Goal: Task Accomplishment & Management: Complete application form

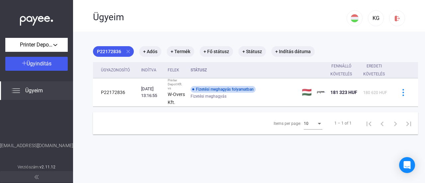
click at [39, 86] on div "Ügyeim" at bounding box center [36, 90] width 73 height 19
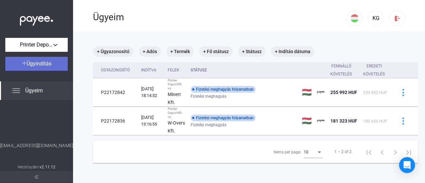
click at [47, 67] on div "Ügyindítás" at bounding box center [36, 64] width 58 height 8
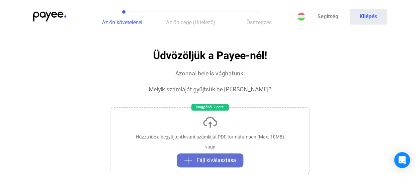
click at [211, 160] on span "Fájl kiválasztása" at bounding box center [217, 160] width 40 height 8
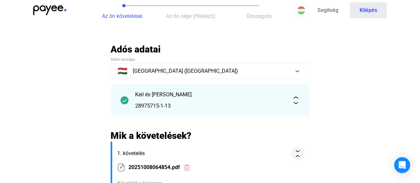
scroll to position [4, 0]
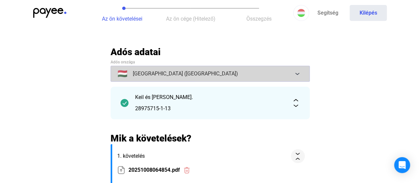
click at [298, 76] on button "🇭🇺 [GEOGRAPHIC_DATA] ([GEOGRAPHIC_DATA])" at bounding box center [210, 74] width 199 height 16
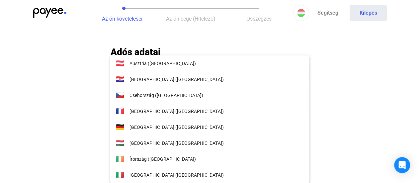
click at [357, 54] on div at bounding box center [210, 91] width 420 height 183
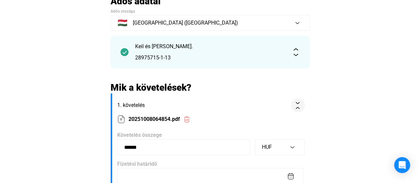
scroll to position [58, 0]
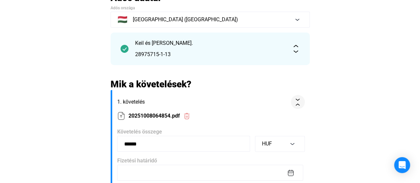
click at [297, 50] on img at bounding box center [296, 49] width 8 height 8
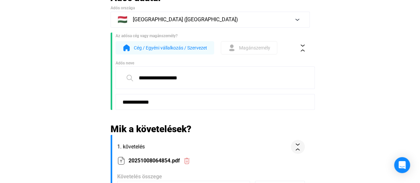
scroll to position [0, 0]
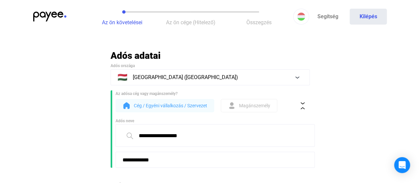
click at [178, 106] on span "Cég / Egyéni vállalkozás / Szervezet" at bounding box center [170, 106] width 73 height 8
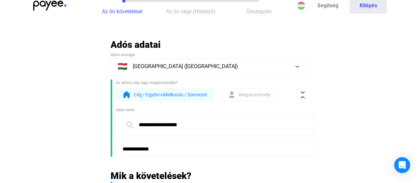
scroll to position [3, 0]
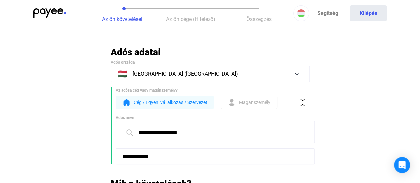
click at [197, 133] on input "**********" at bounding box center [215, 132] width 199 height 23
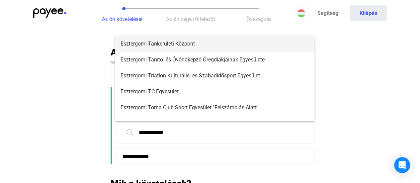
type input "**********"
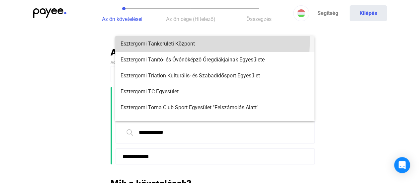
click at [158, 41] on span "Esztergomi Tankerületi Központ" at bounding box center [215, 44] width 189 height 8
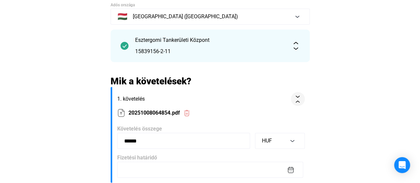
scroll to position [91, 0]
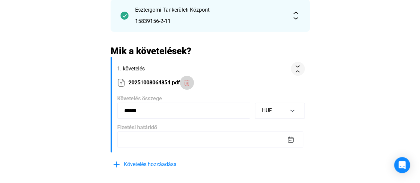
click at [191, 82] on div at bounding box center [187, 82] width 10 height 7
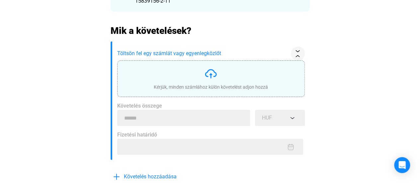
scroll to position [111, 0]
click at [211, 75] on img at bounding box center [210, 73] width 13 height 13
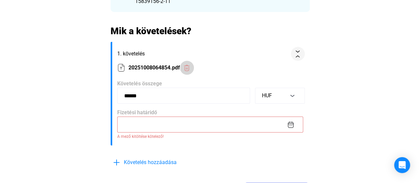
click at [188, 68] on img at bounding box center [186, 67] width 7 height 7
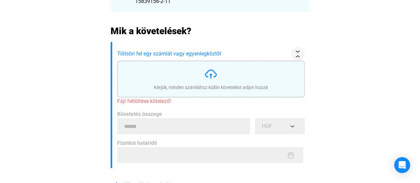
click at [205, 75] on img at bounding box center [210, 73] width 13 height 13
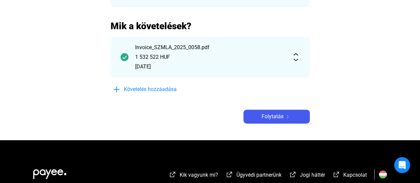
scroll to position [123, 0]
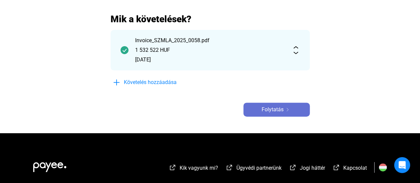
click at [276, 111] on span "Folytatás" at bounding box center [273, 110] width 22 height 8
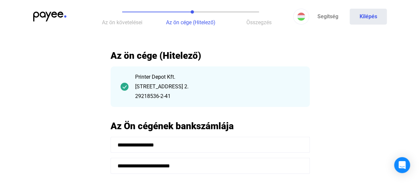
click at [162, 77] on div "Printer Depot Kft." at bounding box center [217, 77] width 165 height 8
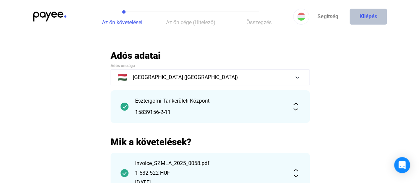
click at [369, 20] on button "Kilépés" at bounding box center [368, 17] width 37 height 16
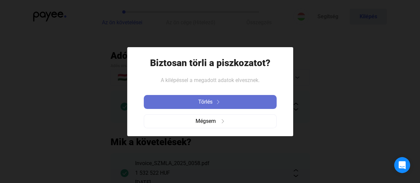
click at [251, 100] on div "Törlés" at bounding box center [210, 102] width 129 height 8
